Goal: Information Seeking & Learning: Understand process/instructions

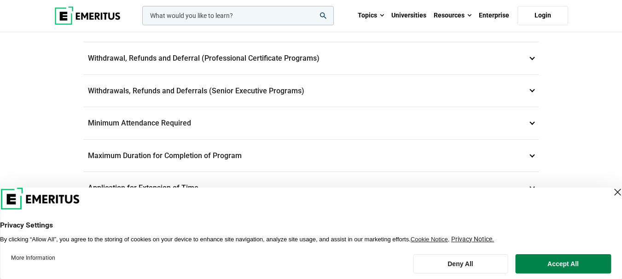
click at [243, 91] on p "Withdrawals, Refunds and Deferrals (Senior Executive Programs) 9" at bounding box center [310, 91] width 455 height 32
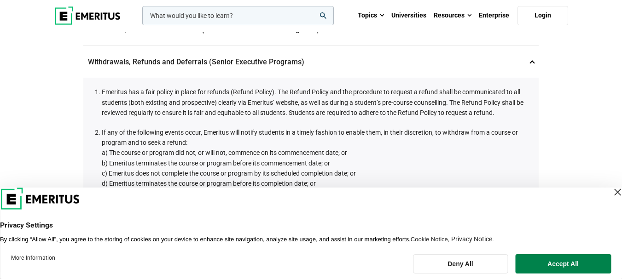
scroll to position [412, 0]
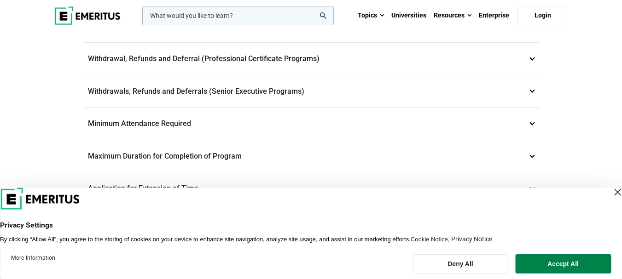
scroll to position [425, 0]
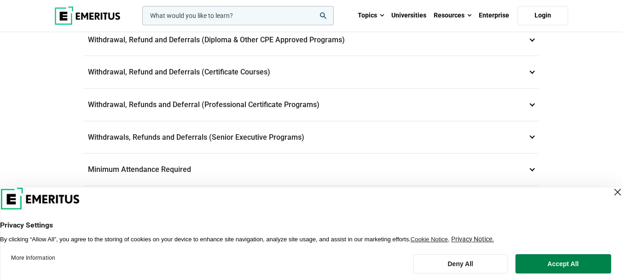
click at [242, 136] on p "Withdrawals, Refunds and Deferrals (Senior Executive Programs) 9" at bounding box center [310, 138] width 455 height 32
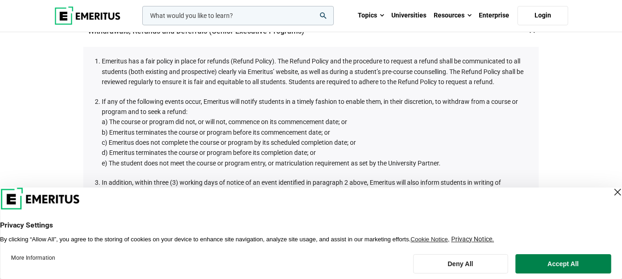
scroll to position [503, 0]
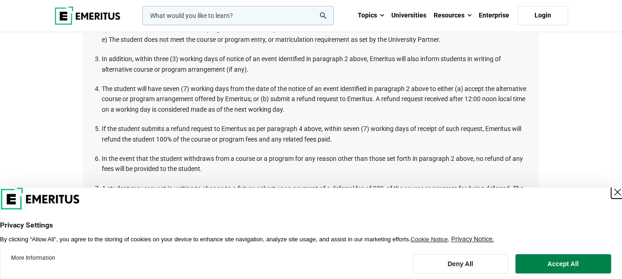
click at [611, 192] on div "Close Layer" at bounding box center [617, 192] width 13 height 13
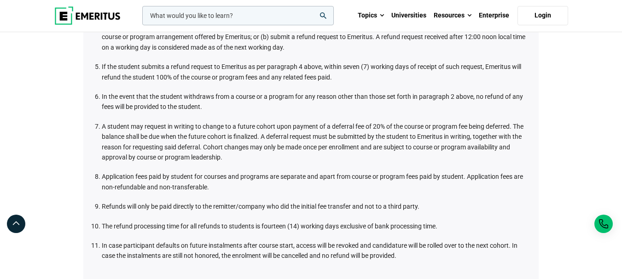
scroll to position [549, 0]
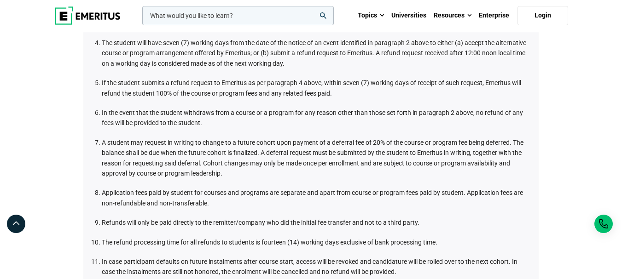
click at [298, 165] on li "A student may request in writing to change to a future cohort upon payment of a…" at bounding box center [316, 158] width 428 height 41
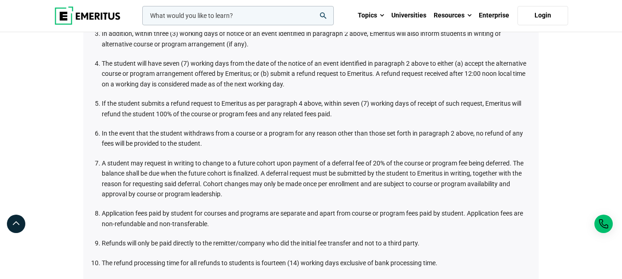
scroll to position [595, 0]
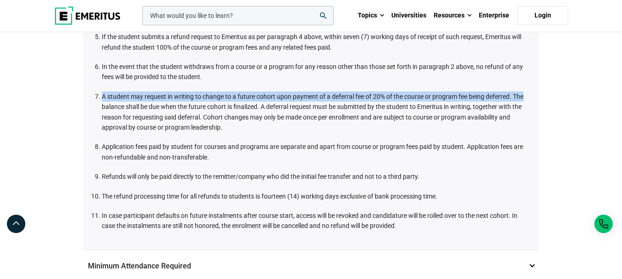
drag, startPoint x: 102, startPoint y: 98, endPoint x: 536, endPoint y: 92, distance: 434.2
click at [536, 92] on div "Emeritus has a fair policy in place for refunds (Refund Policy). The Refund Pol…" at bounding box center [310, 40] width 455 height 419
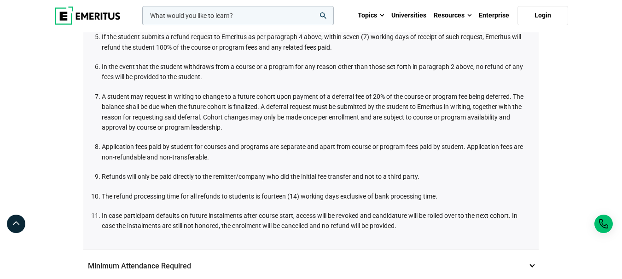
click at [500, 118] on li "A student may request in writing to change to a future cohort upon payment of a…" at bounding box center [316, 112] width 428 height 41
